Goal: Information Seeking & Learning: Learn about a topic

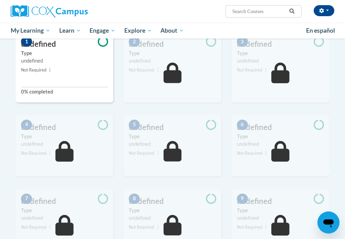
click at [339, 55] on div "Toggle navigation Overview Lessons Resources Feedback Transcript Overview Recom…" at bounding box center [173, 177] width 334 height 420
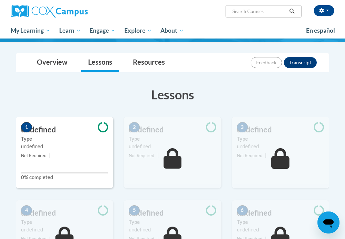
scroll to position [82, 0]
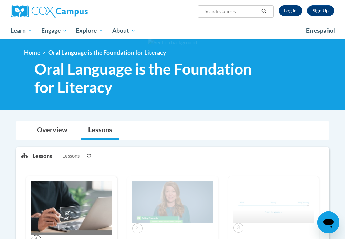
click at [286, 14] on link "Log In" at bounding box center [290, 10] width 24 height 11
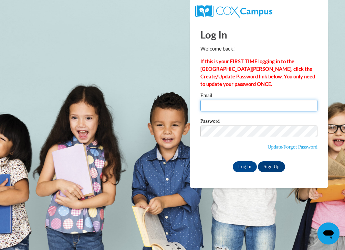
type input "920147034@ccga.edu"
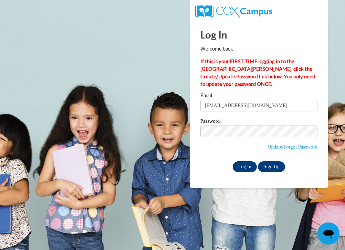
click at [240, 163] on input "Log In" at bounding box center [245, 166] width 24 height 11
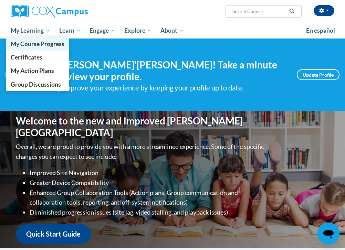
click at [42, 41] on span "My Course Progress" at bounding box center [38, 43] width 54 height 7
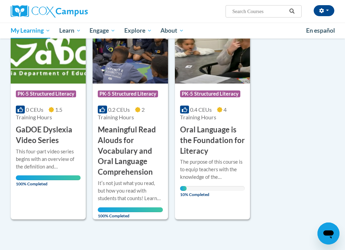
scroll to position [126, 0]
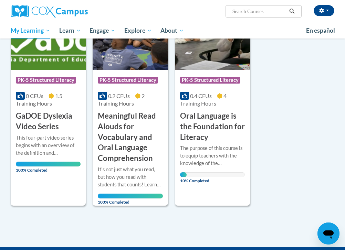
click at [242, 126] on h3 "Oral Language is the Foundation for Literacy" at bounding box center [212, 127] width 65 height 32
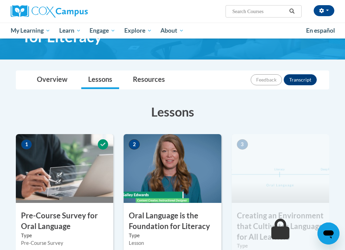
scroll to position [63, 0]
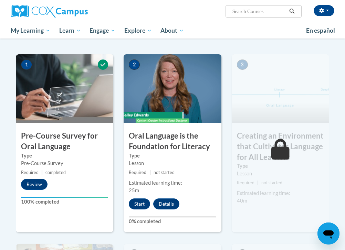
scroll to position [142, 0]
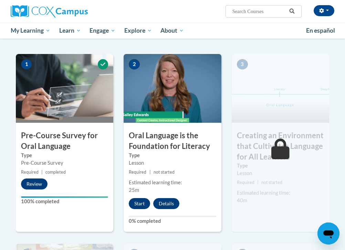
click at [138, 205] on button "Start" at bounding box center [139, 203] width 21 height 11
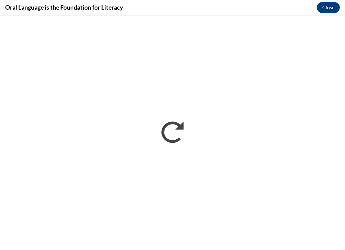
scroll to position [0, 0]
